Goal: Information Seeking & Learning: Learn about a topic

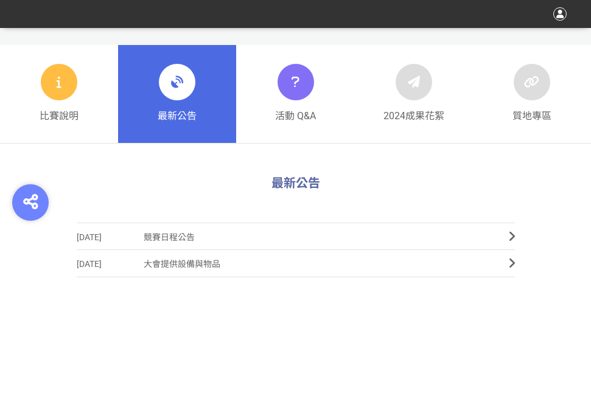
click at [165, 102] on div "最新公告" at bounding box center [177, 94] width 39 height 60
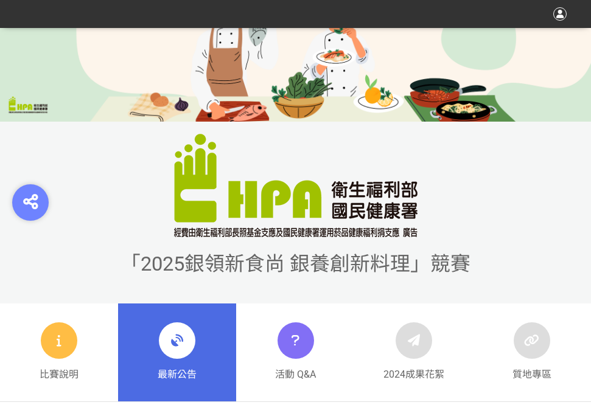
scroll to position [365, 0]
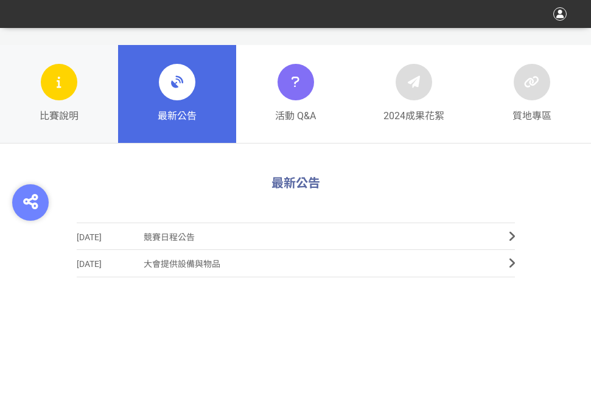
click at [44, 72] on div at bounding box center [59, 82] width 36 height 36
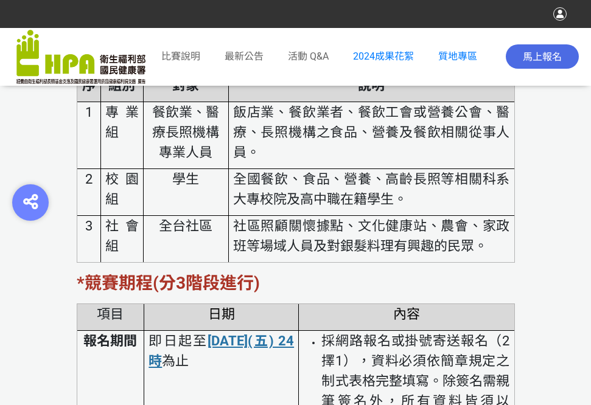
scroll to position [1946, 0]
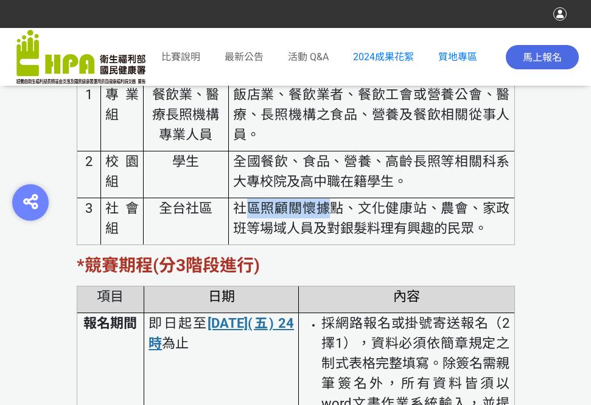
drag, startPoint x: 242, startPoint y: 251, endPoint x: 333, endPoint y: 248, distance: 91.3
click at [333, 236] on span "社區照顧關懷據點、文化健康站、農會、家政班等場域人員及對銀髮料理有興趣的民眾。" at bounding box center [371, 218] width 276 height 35
click at [360, 236] on span "社區照顧關懷據點、文化健康站、農會、家政班等場域人員及對銀髮料理有興趣的民眾。" at bounding box center [371, 218] width 276 height 35
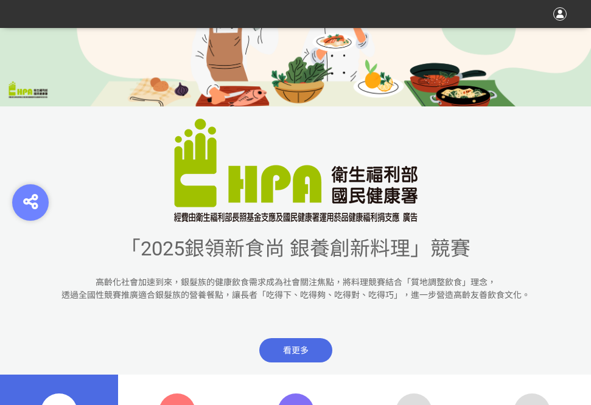
scroll to position [0, 0]
